Goal: Transaction & Acquisition: Purchase product/service

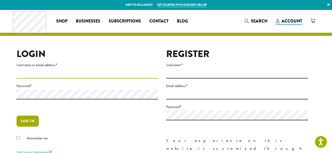
type input "**********"
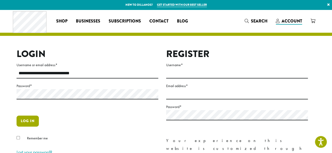
click at [25, 119] on button "Log in" at bounding box center [28, 121] width 22 height 11
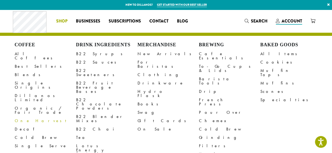
click at [61, 22] on span "Shop" at bounding box center [61, 21] width 11 height 7
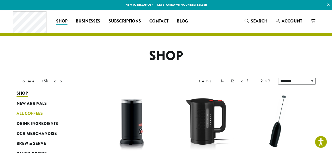
click at [34, 115] on span "All Coffees" at bounding box center [30, 114] width 26 height 7
click at [33, 113] on span "All Coffees" at bounding box center [30, 114] width 26 height 7
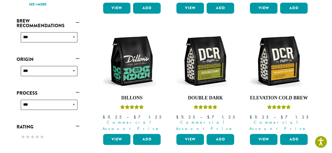
scroll to position [194, 0]
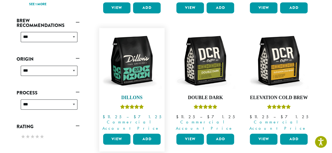
click at [133, 60] on img at bounding box center [131, 61] width 60 height 60
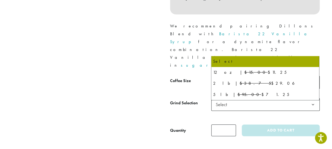
click at [241, 76] on span "Select" at bounding box center [265, 82] width 108 height 13
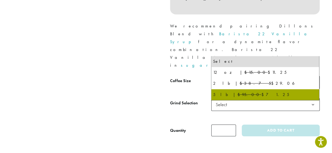
select select "**********"
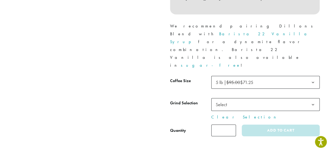
click at [225, 125] on input "*" at bounding box center [223, 131] width 25 height 12
type input "*"
click at [241, 125] on button "Add to cart" at bounding box center [280, 131] width 78 height 12
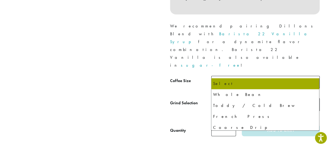
click at [244, 98] on span "Select" at bounding box center [265, 104] width 108 height 13
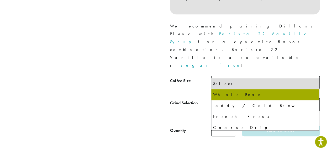
select select "**********"
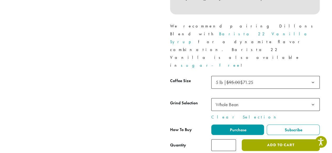
click at [264, 139] on button "Add to cart" at bounding box center [280, 145] width 78 height 12
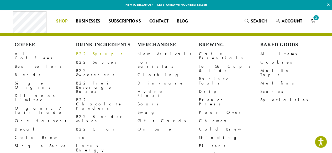
click at [84, 55] on link "B22 Syrups" at bounding box center [106, 54] width 61 height 8
click at [266, 54] on link "All Items" at bounding box center [290, 54] width 61 height 8
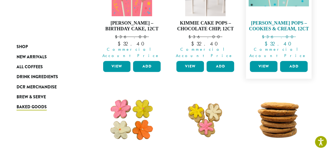
scroll to position [136, 0]
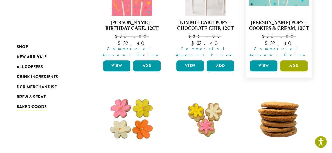
click at [292, 61] on button "Add" at bounding box center [294, 66] width 28 height 11
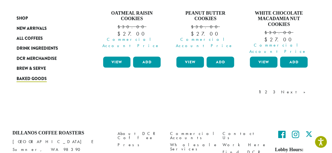
scroll to position [556, 0]
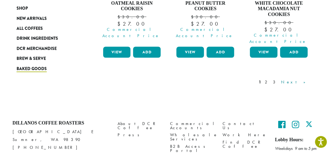
click at [299, 79] on link "Next »" at bounding box center [295, 82] width 30 height 6
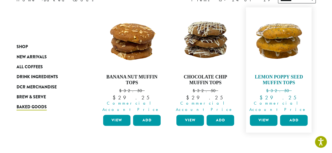
scroll to position [86, 0]
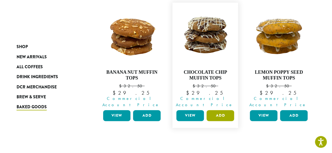
click at [224, 110] on button "Add" at bounding box center [220, 115] width 28 height 11
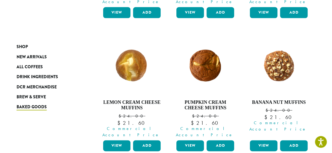
scroll to position [328, 0]
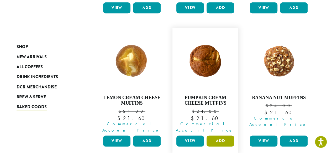
click at [219, 136] on button "Add" at bounding box center [220, 141] width 28 height 11
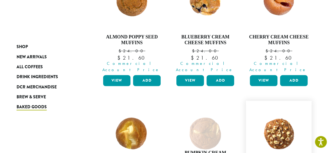
scroll to position [255, 0]
click at [296, 75] on button "Add" at bounding box center [294, 80] width 28 height 11
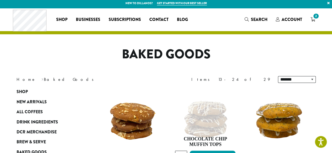
scroll to position [0, 0]
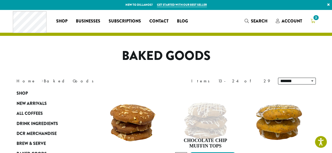
click at [313, 19] on span "2" at bounding box center [315, 17] width 7 height 7
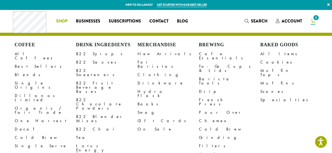
click at [63, 19] on span "Shop" at bounding box center [61, 21] width 11 height 7
click at [263, 55] on link "All Items" at bounding box center [290, 54] width 61 height 8
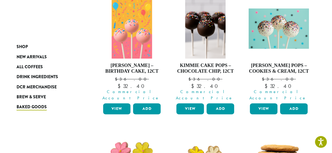
scroll to position [93, 0]
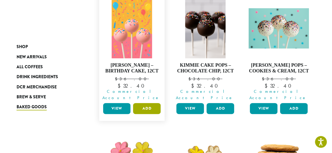
click at [145, 103] on button "Add" at bounding box center [147, 108] width 28 height 11
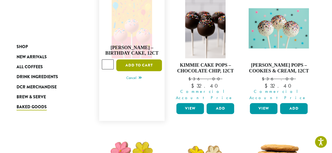
click at [138, 60] on button "Add to cart" at bounding box center [139, 66] width 46 height 12
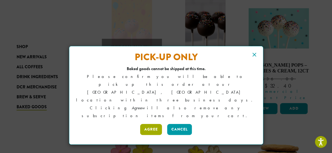
click at [153, 124] on button "Agree" at bounding box center [151, 129] width 22 height 11
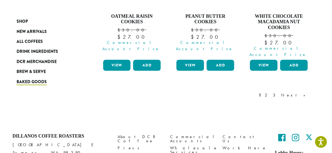
scroll to position [541, 0]
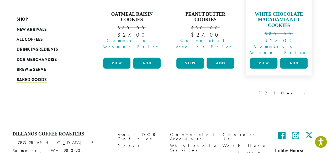
scroll to position [556, 0]
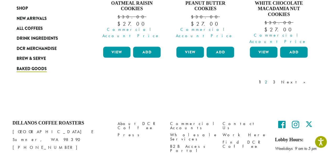
click at [270, 79] on link "2" at bounding box center [266, 82] width 7 height 6
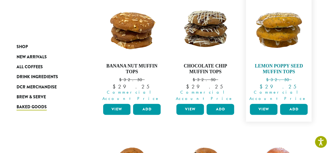
scroll to position [141, 0]
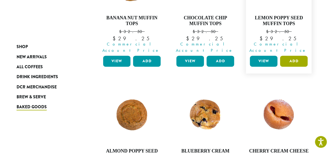
click at [294, 56] on button "Add" at bounding box center [294, 61] width 28 height 11
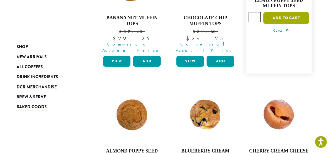
click at [280, 12] on button "Add to cart" at bounding box center [286, 18] width 46 height 12
click at [281, 15] on button "Add to cart" at bounding box center [286, 18] width 46 height 12
click at [278, 13] on button "Add to cart" at bounding box center [286, 18] width 46 height 12
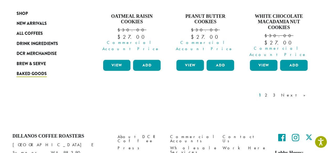
scroll to position [556, 0]
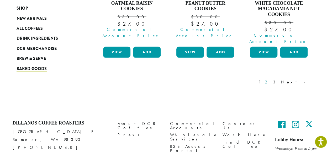
click at [270, 79] on link "2" at bounding box center [266, 82] width 7 height 6
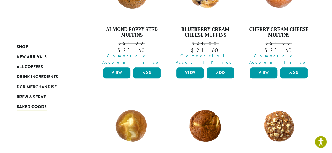
scroll to position [262, 0]
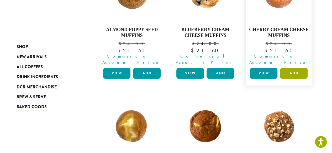
click at [291, 68] on button "Add" at bounding box center [294, 73] width 28 height 11
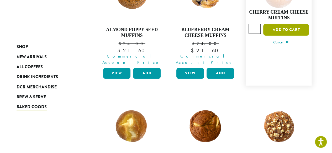
click at [283, 24] on button "Add to cart" at bounding box center [286, 30] width 46 height 12
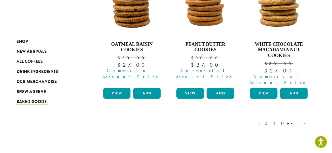
scroll to position [583, 0]
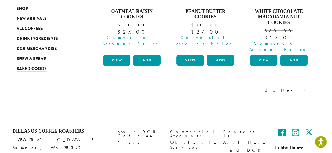
click at [270, 87] on link "2" at bounding box center [266, 90] width 7 height 6
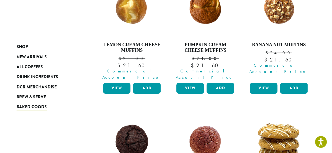
scroll to position [379, 0]
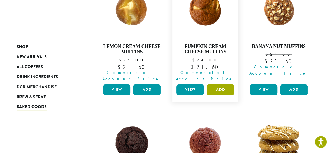
click at [215, 84] on button "Add" at bounding box center [220, 89] width 28 height 11
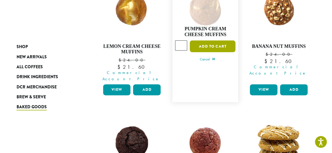
click at [214, 40] on button "Add to cart" at bounding box center [213, 46] width 46 height 12
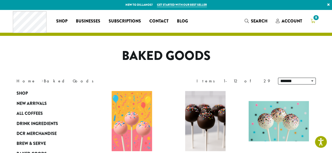
click at [313, 22] on icon "8" at bounding box center [312, 21] width 5 height 4
click at [312, 20] on icon "8" at bounding box center [312, 21] width 5 height 4
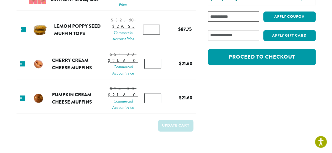
scroll to position [102, 0]
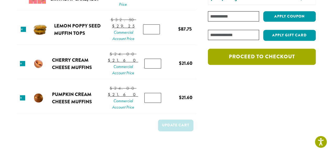
click at [257, 57] on link "Proceed to checkout" at bounding box center [261, 57] width 107 height 16
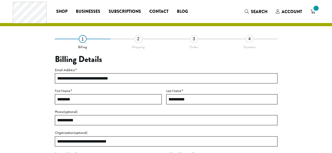
select select "**"
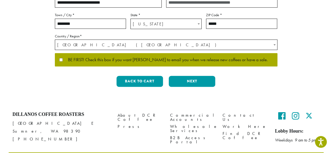
scroll to position [170, 0]
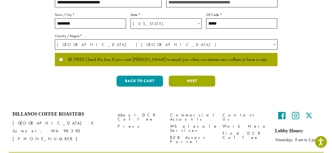
click at [198, 80] on button "Next" at bounding box center [192, 81] width 46 height 11
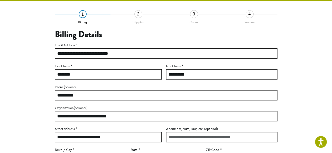
scroll to position [30, 0]
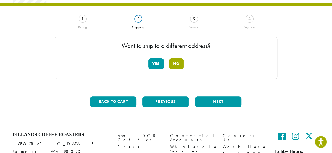
click at [174, 66] on button "No" at bounding box center [176, 63] width 15 height 11
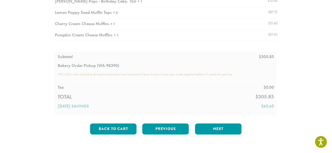
scroll to position [98, 0]
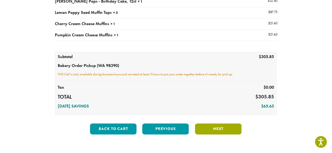
click at [213, 126] on button "Next" at bounding box center [218, 129] width 46 height 11
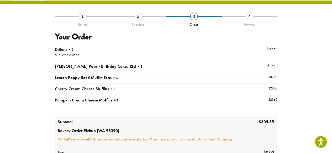
scroll to position [30, 0]
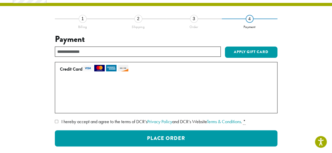
click at [138, 20] on div "2" at bounding box center [138, 19] width 8 height 8
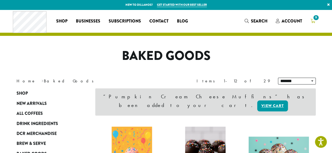
click at [313, 21] on icon "9" at bounding box center [312, 21] width 5 height 4
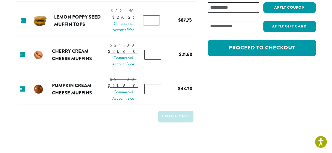
scroll to position [111, 0]
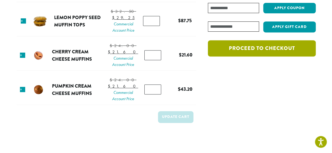
click at [267, 47] on link "Proceed to checkout" at bounding box center [261, 48] width 107 height 16
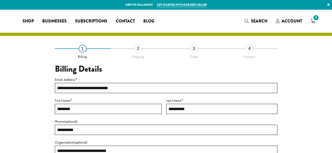
select select "**"
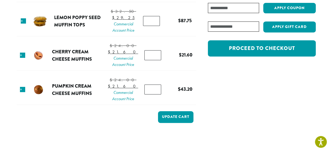
click at [154, 26] on input "*" at bounding box center [151, 21] width 17 height 10
click at [153, 26] on input "*" at bounding box center [151, 21] width 17 height 10
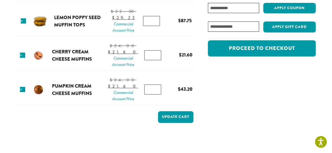
click at [154, 26] on input "*" at bounding box center [151, 21] width 17 height 10
click at [154, 26] on input "**" at bounding box center [151, 21] width 17 height 10
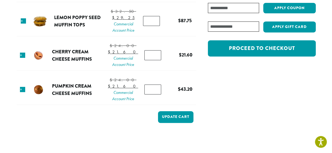
click at [154, 26] on input "**" at bounding box center [151, 21] width 17 height 10
click at [152, 26] on input "**" at bounding box center [151, 21] width 17 height 10
type input "*"
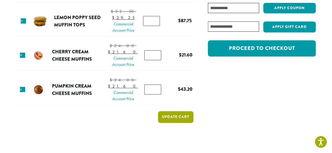
click at [184, 123] on button "Update cart" at bounding box center [175, 117] width 35 height 12
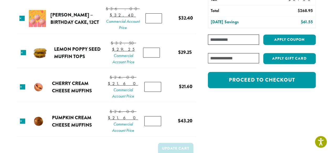
scroll to position [104, 0]
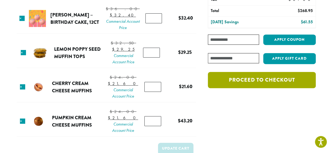
click at [257, 81] on link "Proceed to checkout" at bounding box center [261, 80] width 107 height 16
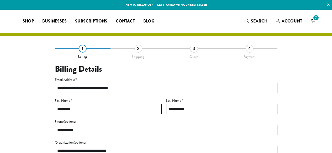
select select "**"
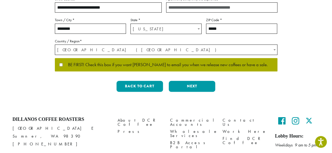
scroll to position [164, 0]
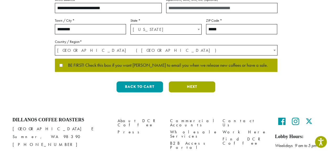
click at [188, 86] on button "Next" at bounding box center [192, 87] width 46 height 11
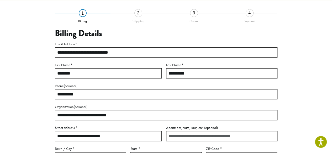
scroll to position [30, 0]
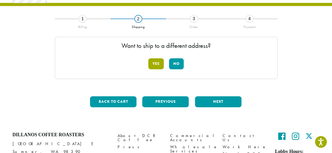
click at [158, 63] on button "Yes" at bounding box center [155, 63] width 15 height 11
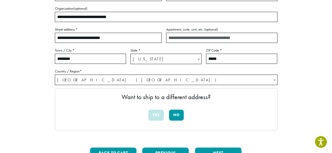
scroll to position [95, 0]
click at [177, 113] on button "No" at bounding box center [176, 115] width 15 height 11
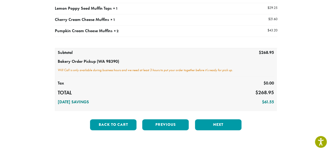
scroll to position [102, 0]
click at [216, 124] on button "Next" at bounding box center [218, 125] width 46 height 11
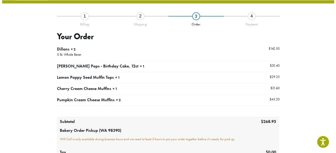
scroll to position [30, 0]
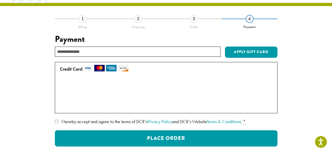
click at [62, 83] on label "• • • 8876 (expires 09/26)" at bounding box center [165, 84] width 210 height 8
click at [62, 96] on label "• • • 9257 (expires 05/26)" at bounding box center [165, 95] width 210 height 8
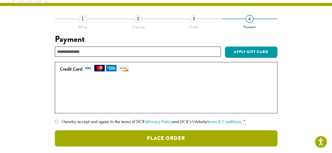
click at [144, 137] on button "Place Order" at bounding box center [166, 139] width 222 height 16
